Goal: Information Seeking & Learning: Check status

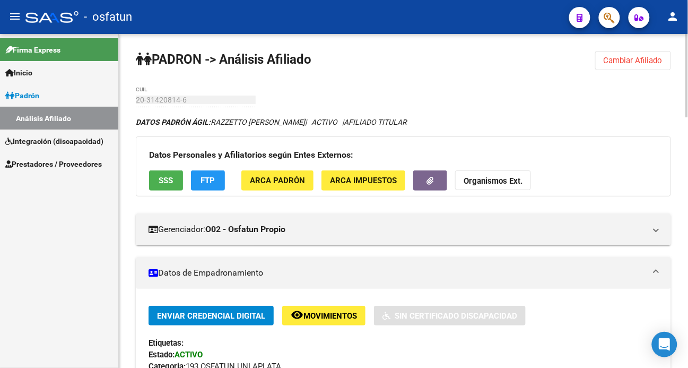
click at [606, 60] on span "Cambiar Afiliado" at bounding box center [633, 61] width 59 height 10
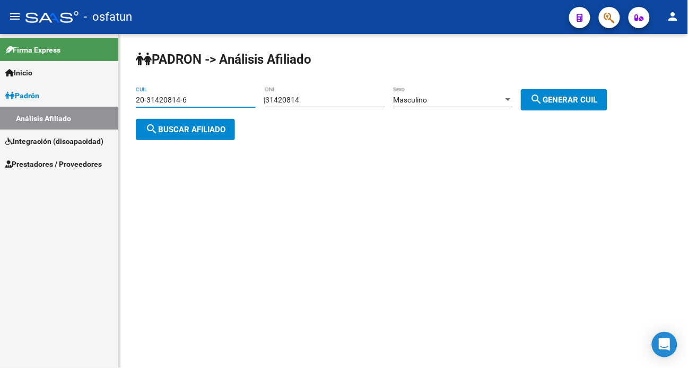
drag, startPoint x: 197, startPoint y: 98, endPoint x: 59, endPoint y: 99, distance: 137.4
click at [59, 99] on mat-sidenav-container "Firma Express Inicio Calendario SSS Instructivos Contacto OS [PERSON_NAME] Anál…" at bounding box center [344, 201] width 688 height 334
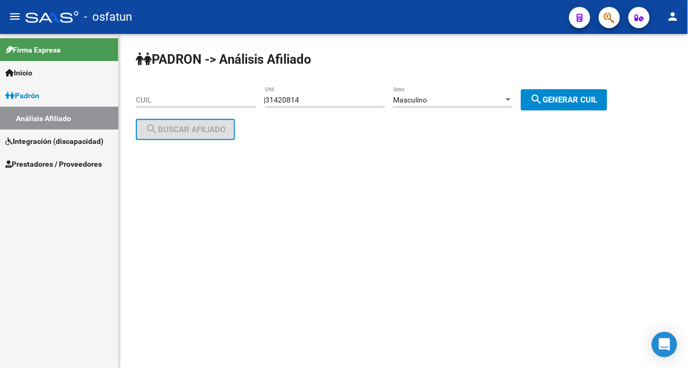
drag, startPoint x: 139, startPoint y: 90, endPoint x: 131, endPoint y: 102, distance: 14.9
click at [131, 102] on div "[PERSON_NAME] -> Análisis Afiliado CUIL | 31420814 DNI Masculino Sexo search Ge…" at bounding box center [403, 104] width 569 height 140
paste input "20-28867756-6"
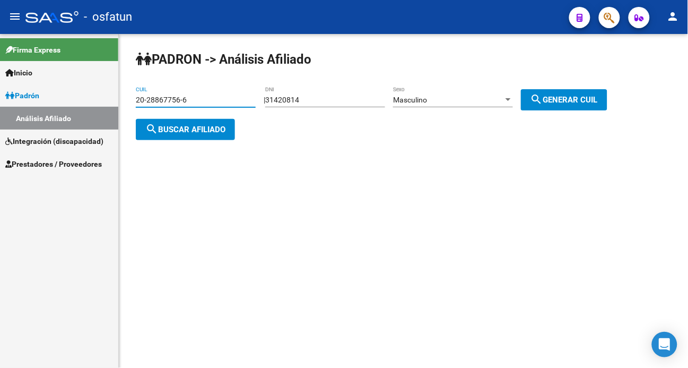
type input "20-28867756-6"
drag, startPoint x: 344, startPoint y: 93, endPoint x: 273, endPoint y: 97, distance: 71.2
click at [273, 97] on div "| 31420814 DNI Masculino Sexo search Generar CUIL" at bounding box center [440, 100] width 352 height 8
drag, startPoint x: 305, startPoint y: 99, endPoint x: 273, endPoint y: 102, distance: 31.5
click at [272, 102] on div "| 31420814 DNI Masculino Sexo search Generar CUIL" at bounding box center [440, 100] width 352 height 8
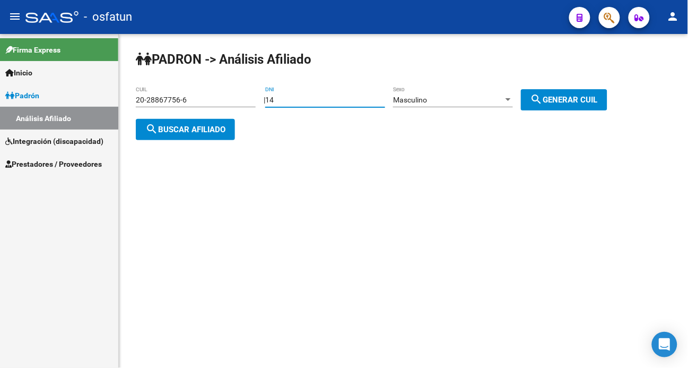
type input "4"
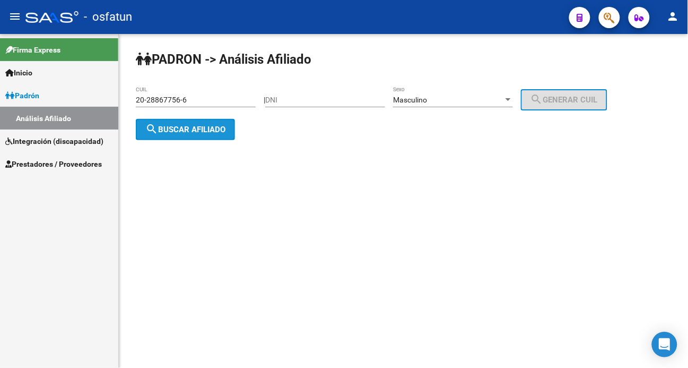
click at [194, 129] on span "search Buscar afiliado" at bounding box center [185, 130] width 80 height 10
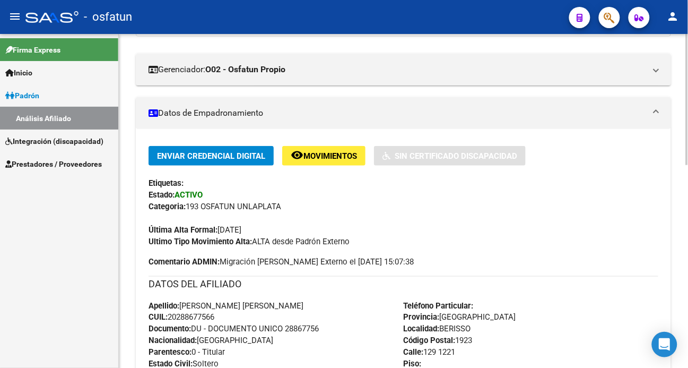
scroll to position [236, 0]
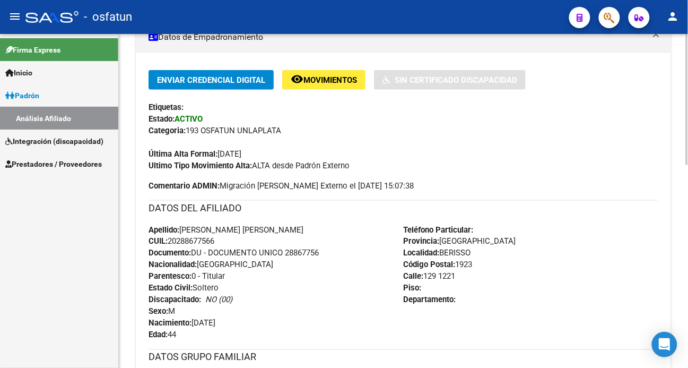
click at [306, 253] on span "Documento: DU - DOCUMENTO UNICO 28867756" at bounding box center [234, 253] width 170 height 10
copy span "28867756"
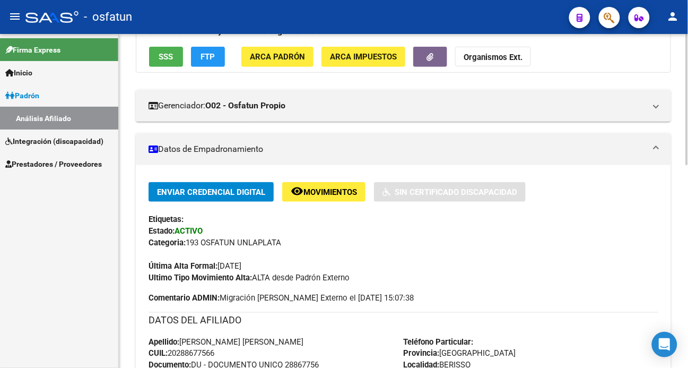
scroll to position [118, 0]
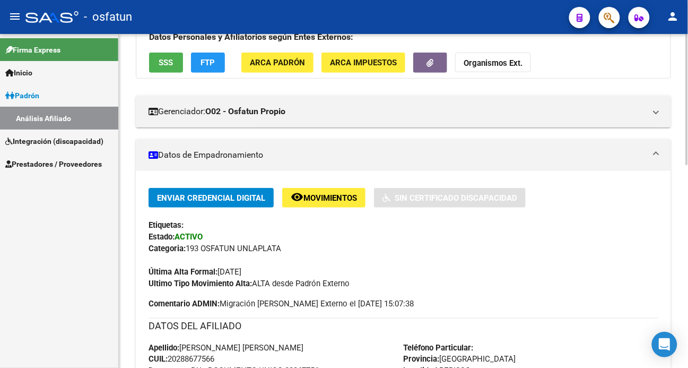
click at [506, 59] on strong "Organismos Ext." at bounding box center [493, 64] width 59 height 10
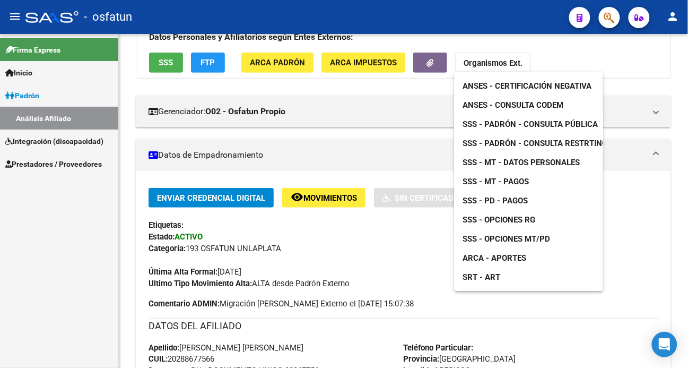
click at [519, 107] on span "ANSES - Consulta CODEM" at bounding box center [513, 105] width 101 height 10
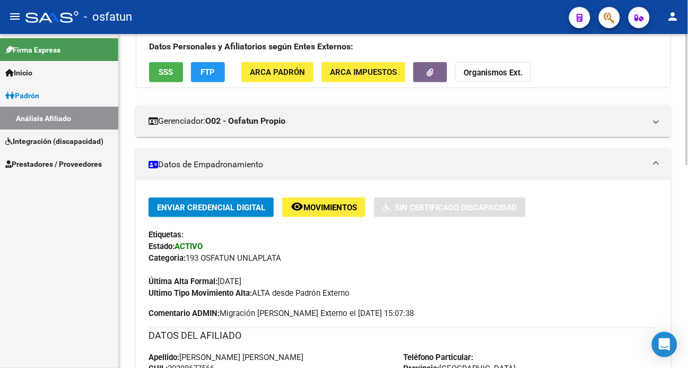
scroll to position [0, 0]
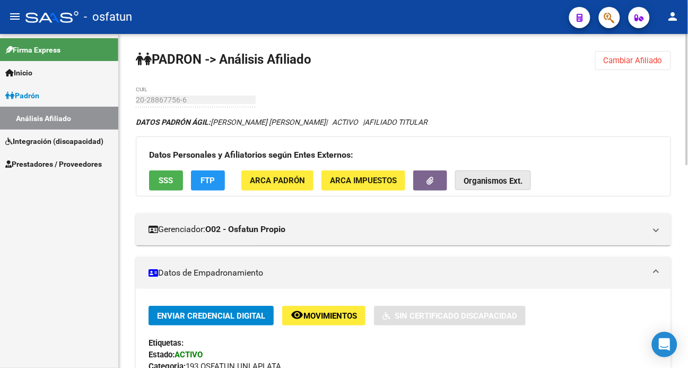
click at [505, 185] on strong "Organismos Ext." at bounding box center [493, 182] width 59 height 10
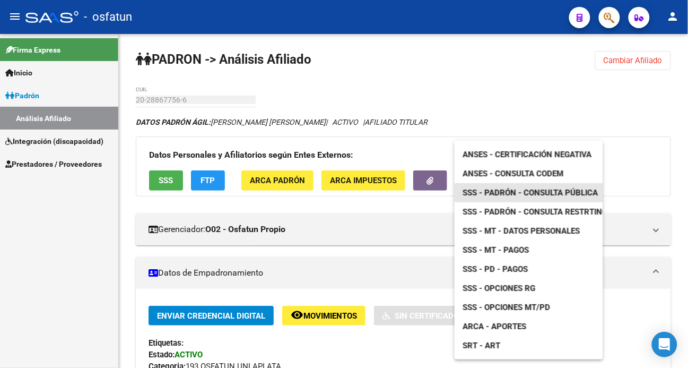
click at [544, 195] on span "SSS - Padrón - Consulta Pública" at bounding box center [530, 193] width 135 height 10
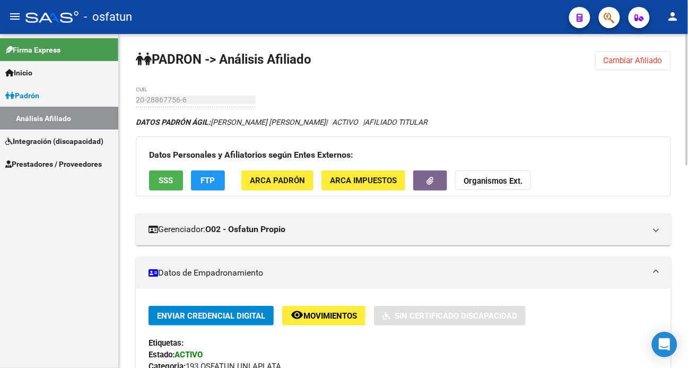
click at [490, 176] on span "Organismos Ext." at bounding box center [493, 181] width 59 height 10
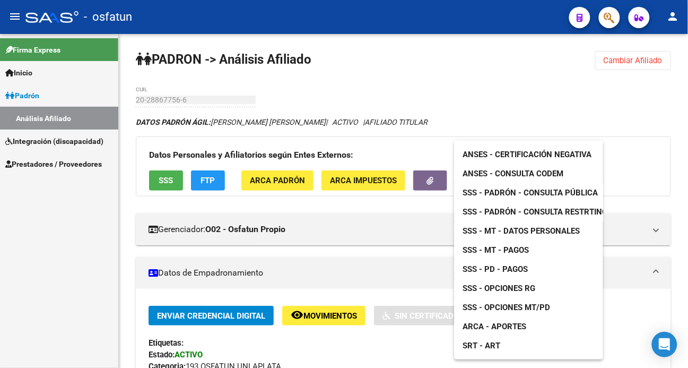
click at [509, 290] on span "SSS - Opciones RG" at bounding box center [499, 288] width 73 height 10
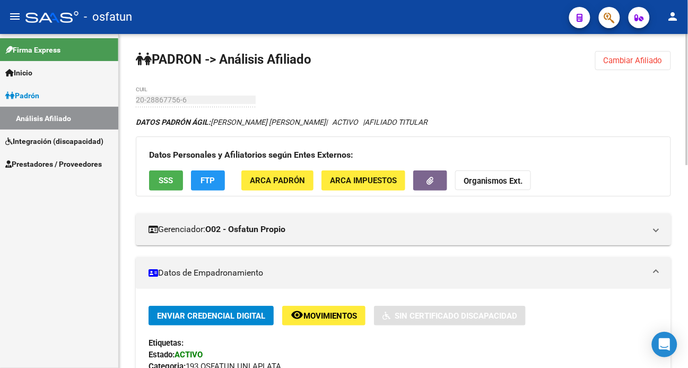
click at [528, 181] on button "Organismos Ext." at bounding box center [493, 180] width 76 height 20
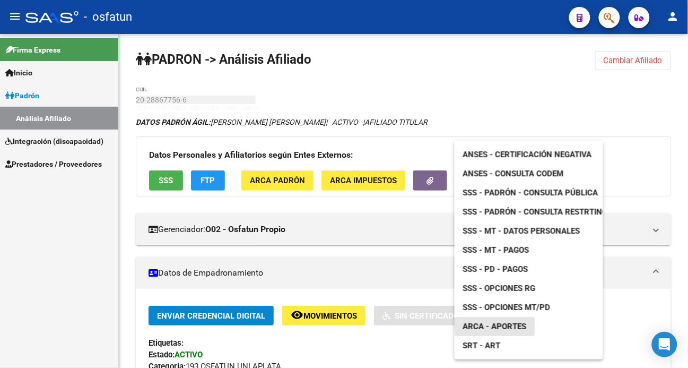
click at [505, 326] on span "ARCA - Aportes" at bounding box center [495, 327] width 64 height 10
